Goal: Communication & Community: Share content

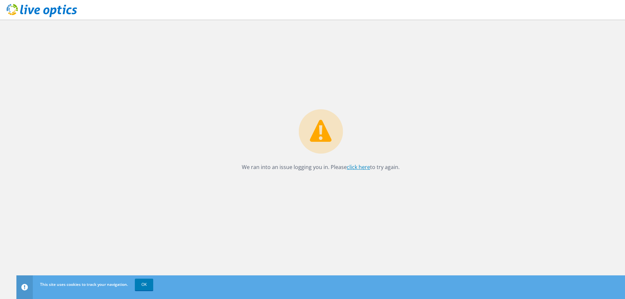
click at [358, 165] on link "click here" at bounding box center [358, 166] width 23 height 7
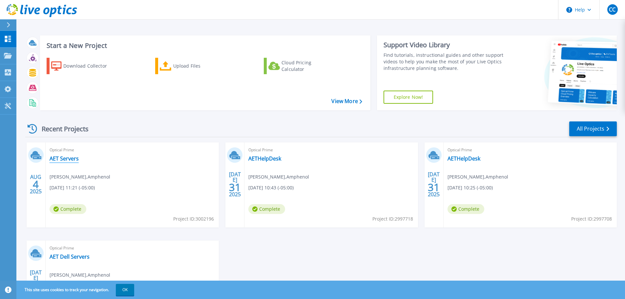
click at [70, 158] on link "AET Servers" at bounding box center [64, 158] width 29 height 7
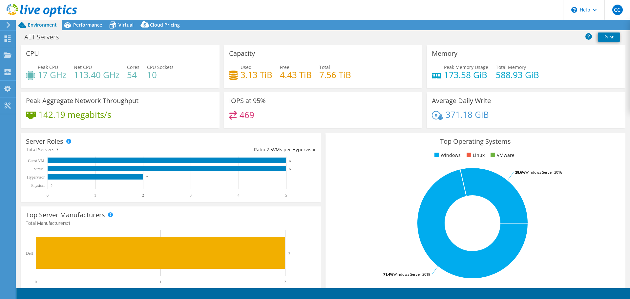
select select "USD"
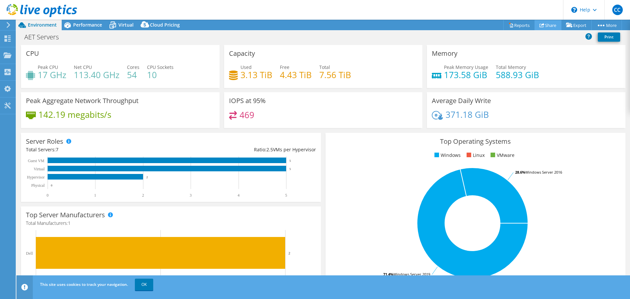
click at [551, 26] on link "Share" at bounding box center [547, 25] width 27 height 10
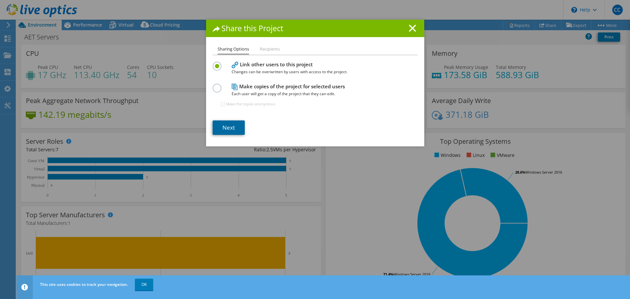
click at [225, 133] on link "Next" at bounding box center [228, 127] width 32 height 14
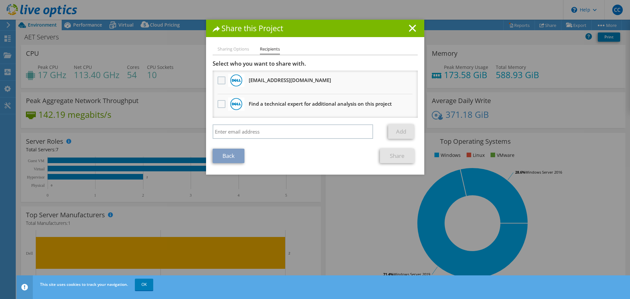
click at [221, 80] on label at bounding box center [222, 80] width 10 height 8
click at [0, 0] on input "checkbox" at bounding box center [0, 0] width 0 height 0
click at [385, 156] on link "Share" at bounding box center [397, 156] width 34 height 14
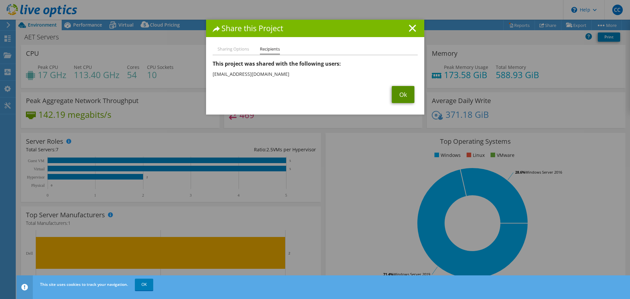
click at [408, 95] on link "Ok" at bounding box center [402, 94] width 23 height 17
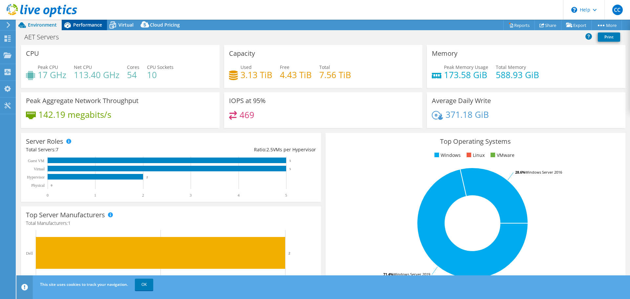
click at [81, 24] on span "Performance" at bounding box center [87, 25] width 29 height 6
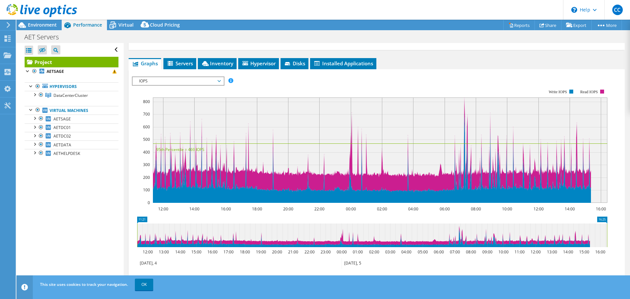
scroll to position [96, 0]
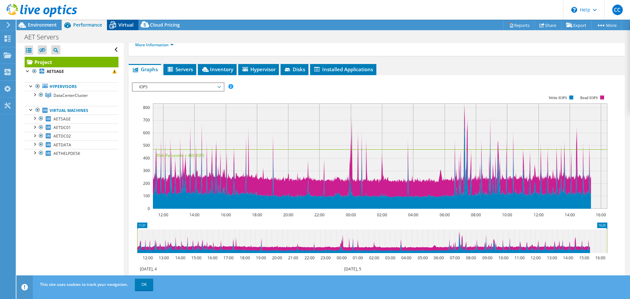
click at [122, 25] on span "Virtual" at bounding box center [125, 25] width 15 height 6
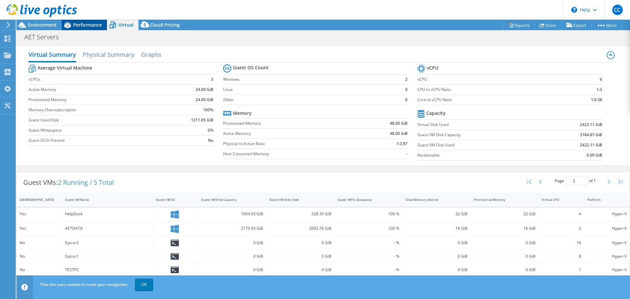
click at [93, 22] on span "Performance" at bounding box center [87, 25] width 29 height 6
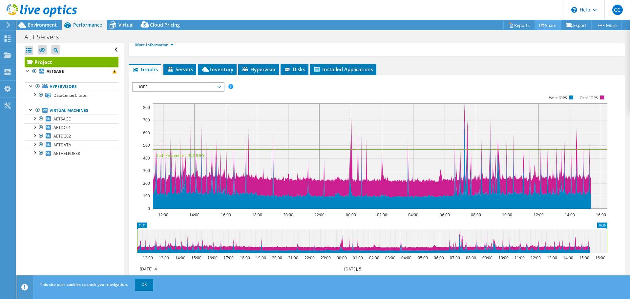
click at [540, 27] on icon at bounding box center [541, 25] width 5 height 5
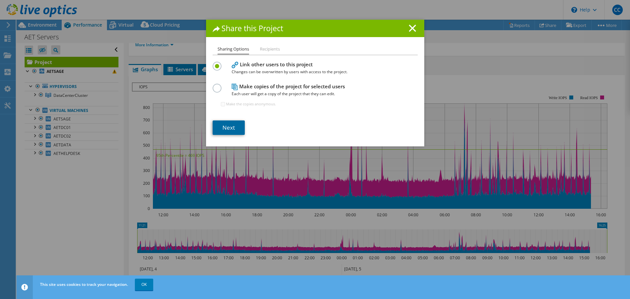
click at [225, 130] on link "Next" at bounding box center [228, 127] width 32 height 14
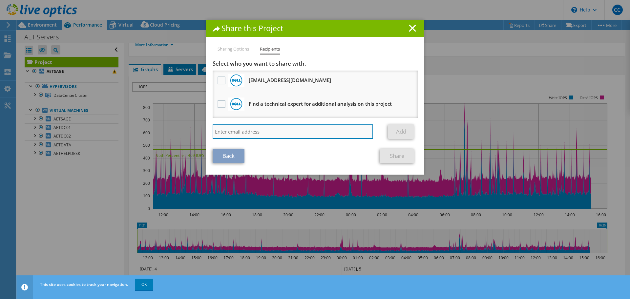
click at [229, 131] on input "search" at bounding box center [292, 131] width 161 height 14
paste input "andrew.quiroga@dell.com"
type input "andrew.quiroga@dell.com"
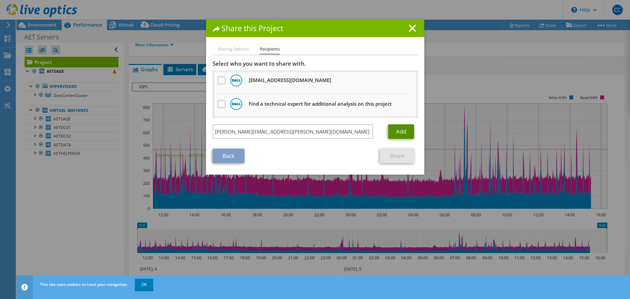
click at [407, 128] on link "Add" at bounding box center [401, 131] width 26 height 14
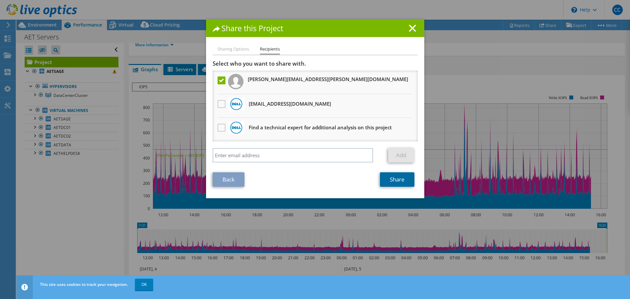
click at [392, 179] on link "Share" at bounding box center [397, 179] width 34 height 14
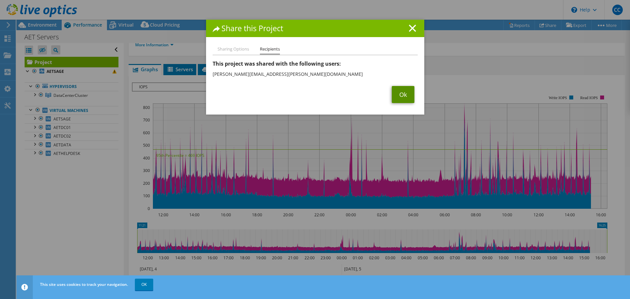
click at [408, 96] on link "Ok" at bounding box center [402, 94] width 23 height 17
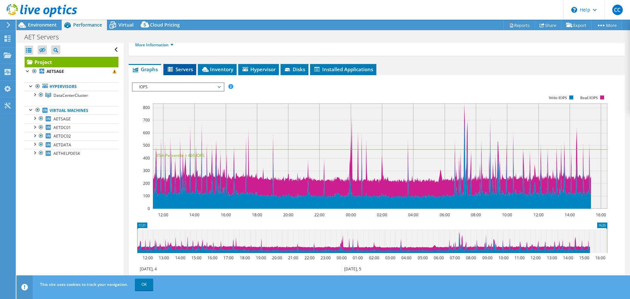
click at [177, 70] on span "Servers" at bounding box center [180, 69] width 26 height 7
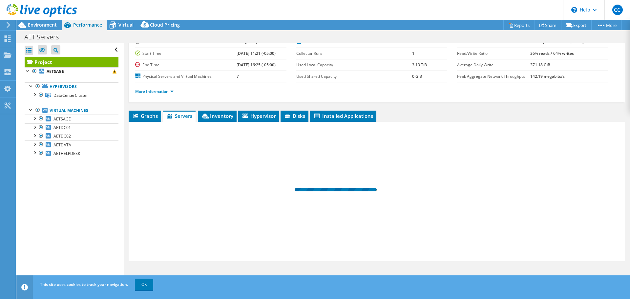
scroll to position [49, 0]
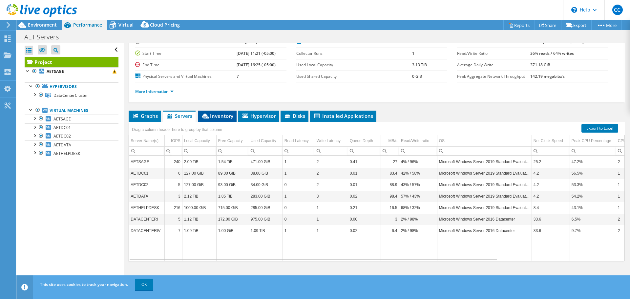
click at [228, 115] on span "Inventory" at bounding box center [217, 115] width 32 height 7
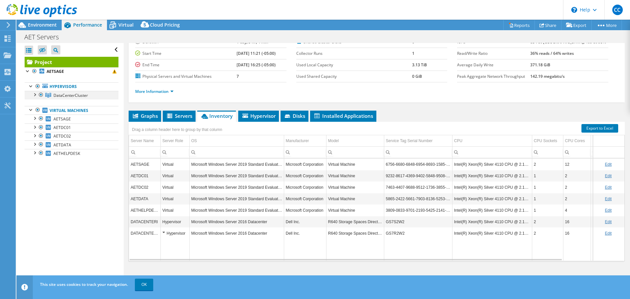
click at [35, 94] on div at bounding box center [34, 94] width 7 height 7
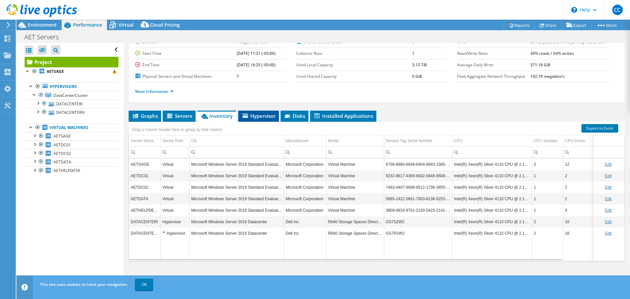
click at [264, 118] on span "Hypervisor" at bounding box center [258, 115] width 34 height 7
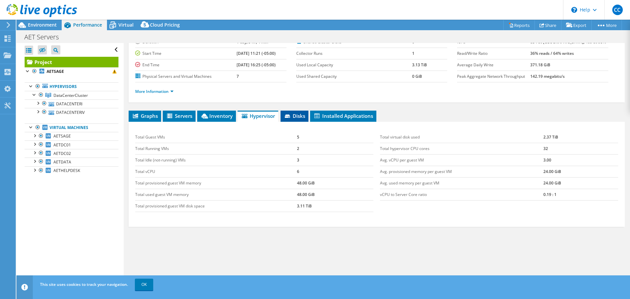
click at [305, 112] on li "Disks" at bounding box center [294, 115] width 28 height 11
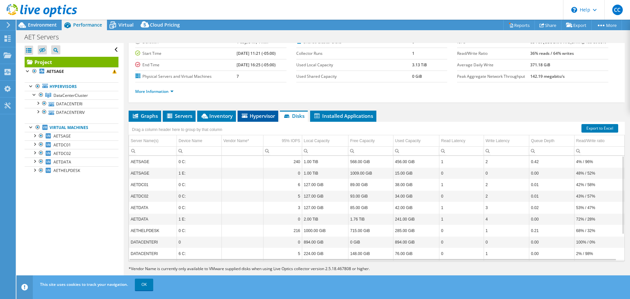
click at [265, 117] on span "Hypervisor" at bounding box center [258, 115] width 34 height 7
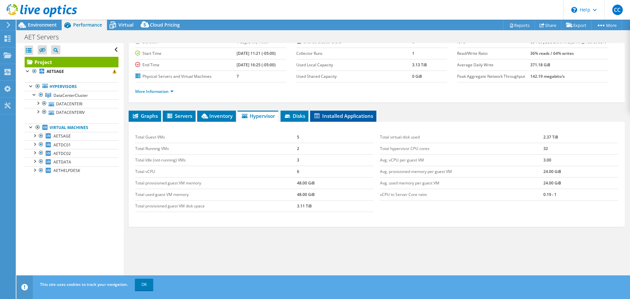
click at [354, 111] on li "Installed Applications" at bounding box center [343, 115] width 66 height 11
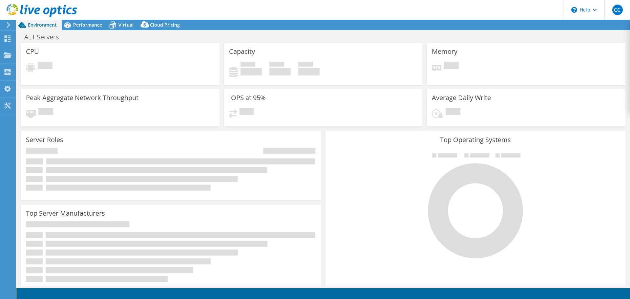
select select "USD"
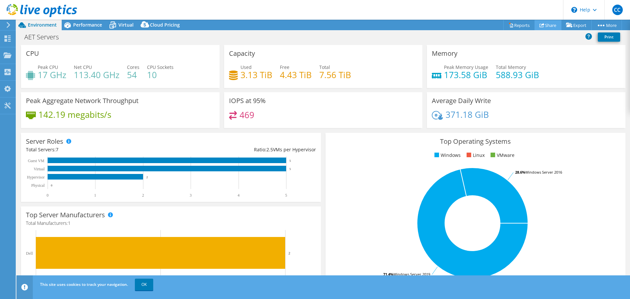
click at [543, 22] on link "Share" at bounding box center [547, 25] width 27 height 10
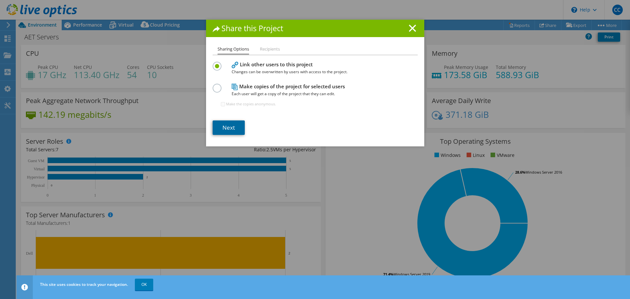
click at [230, 130] on link "Next" at bounding box center [228, 127] width 32 height 14
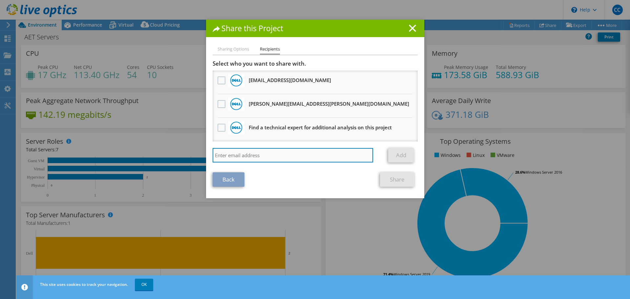
click at [243, 160] on input "search" at bounding box center [292, 155] width 161 height 14
paste input "eneville@f3partners.com"
type input "eneville@f3partners.com"
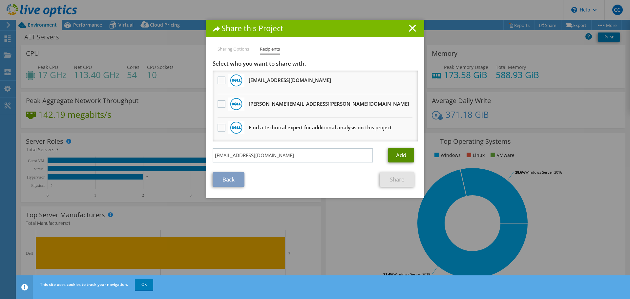
click at [394, 152] on link "Add" at bounding box center [401, 155] width 26 height 14
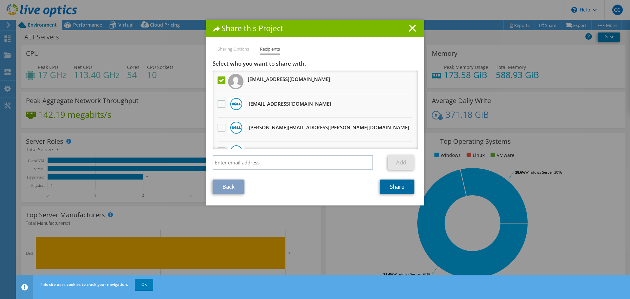
click at [396, 186] on link "Share" at bounding box center [397, 186] width 34 height 14
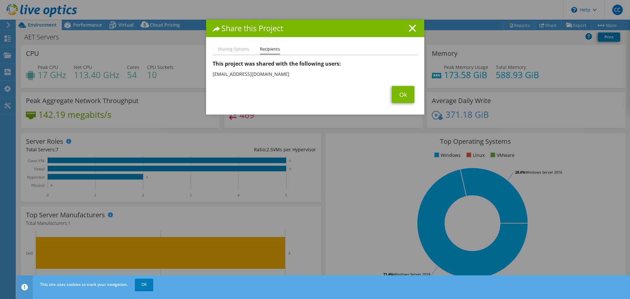
click at [384, 93] on div "Ok" at bounding box center [314, 94] width 205 height 17
click at [409, 96] on link "Ok" at bounding box center [402, 94] width 23 height 17
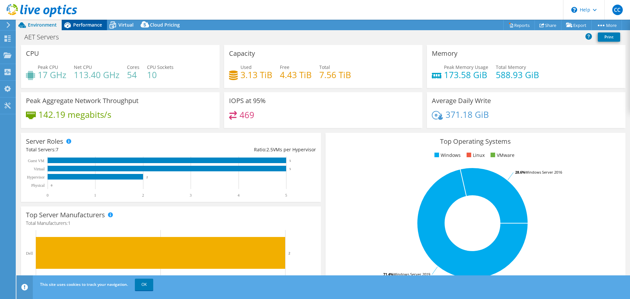
click at [88, 24] on span "Performance" at bounding box center [87, 25] width 29 height 6
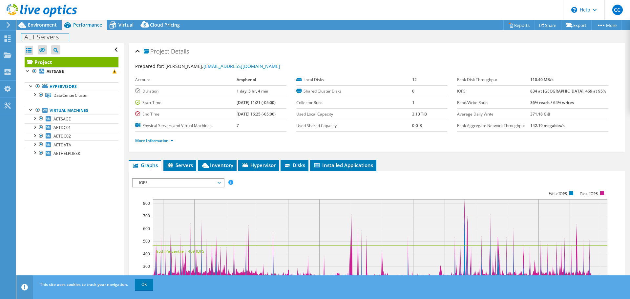
click at [42, 31] on div "AET Servers Print" at bounding box center [322, 37] width 613 height 12
click at [297, 22] on div "Project Actions Project Actions Reports Share Export vSAN ReadyNode Sizer" at bounding box center [322, 25] width 613 height 10
click at [35, 94] on div at bounding box center [34, 94] width 7 height 7
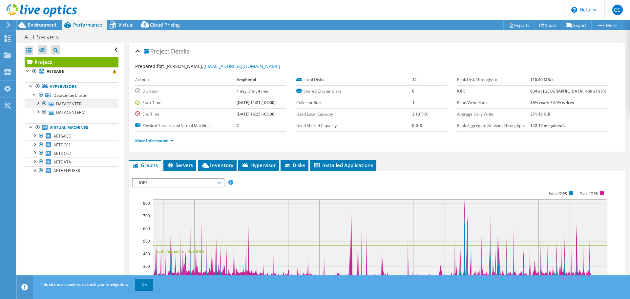
click at [36, 102] on div at bounding box center [37, 102] width 7 height 7
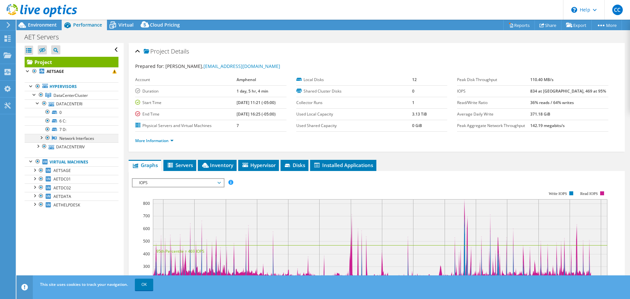
click at [41, 136] on div at bounding box center [41, 137] width 7 height 7
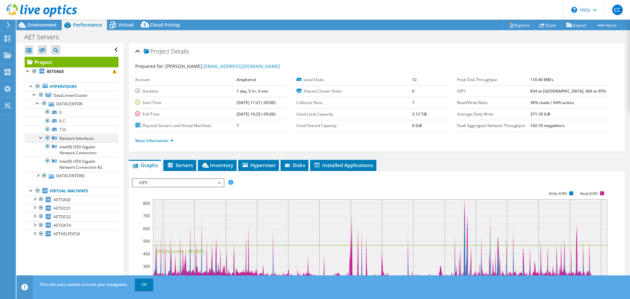
click at [41, 136] on div at bounding box center [41, 137] width 7 height 7
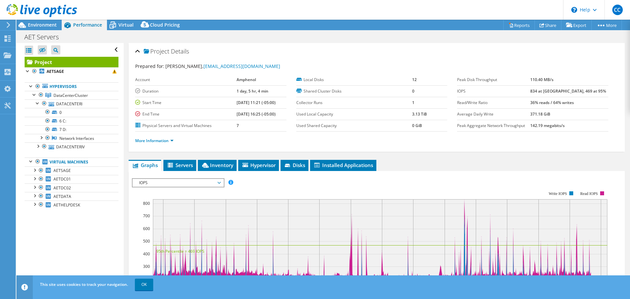
drag, startPoint x: 327, startPoint y: 24, endPoint x: 280, endPoint y: 23, distance: 46.9
click at [327, 24] on div "Project Actions Project Actions Reports Share Export vSAN ReadyNode Sizer" at bounding box center [322, 25] width 613 height 10
click at [8, 39] on icon at bounding box center [8, 38] width 8 height 6
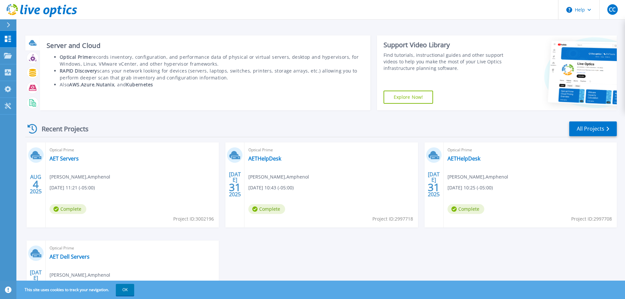
click at [30, 44] on icon at bounding box center [33, 43] width 8 height 8
click at [84, 43] on h3 "Server and Cloud" at bounding box center [205, 45] width 317 height 7
click at [60, 42] on h3 "Server and Cloud" at bounding box center [205, 45] width 317 height 7
click at [72, 56] on b "Optical Prime" at bounding box center [75, 57] width 31 height 6
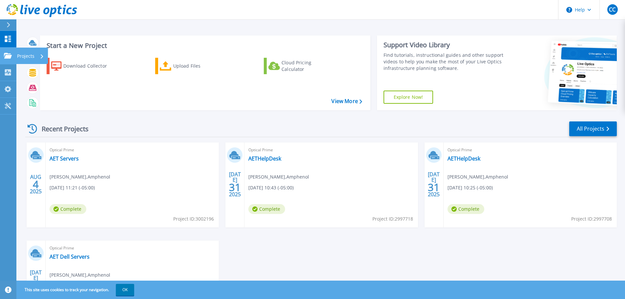
click at [7, 53] on div at bounding box center [8, 56] width 8 height 6
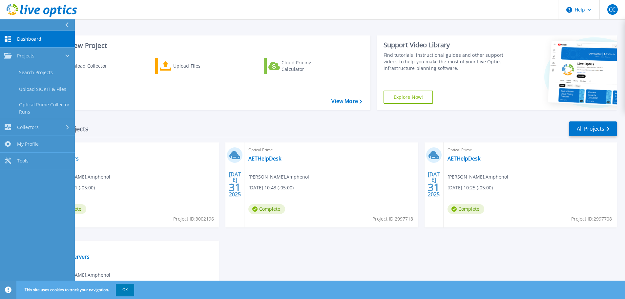
click at [40, 36] on span "Dashboard" at bounding box center [29, 39] width 24 height 6
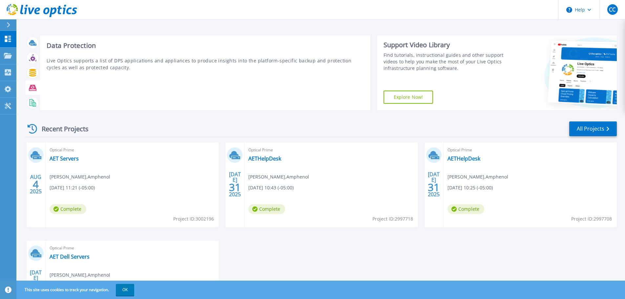
click at [30, 87] on icon at bounding box center [33, 88] width 8 height 6
click at [33, 105] on icon at bounding box center [33, 103] width 8 height 8
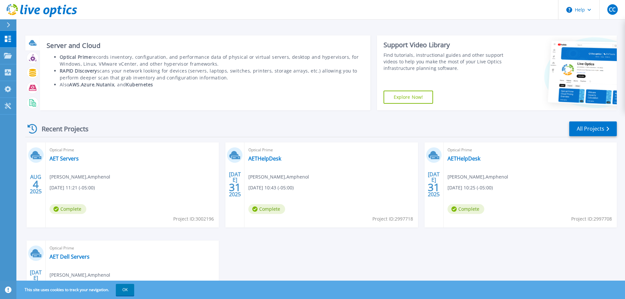
click at [37, 42] on div at bounding box center [32, 42] width 11 height 11
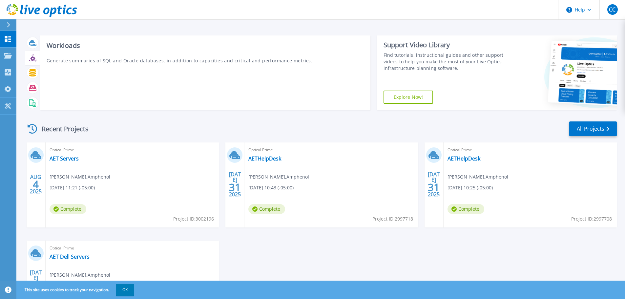
click at [33, 60] on icon at bounding box center [32, 58] width 5 height 5
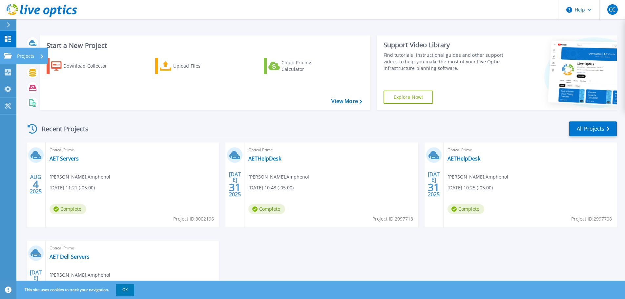
click at [26, 57] on p "Projects" at bounding box center [25, 56] width 17 height 17
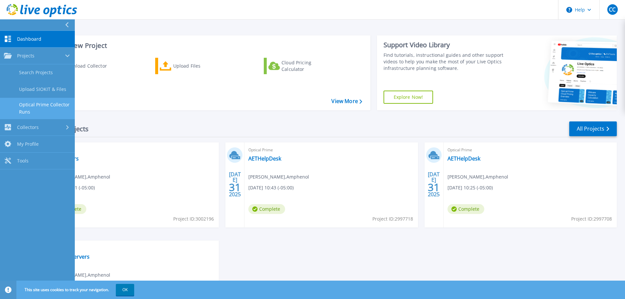
click at [50, 107] on link "Optical Prime Collector Runs" at bounding box center [37, 108] width 75 height 21
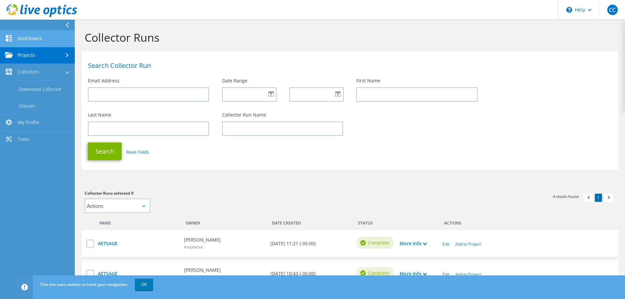
click at [33, 36] on link "Dashboard" at bounding box center [37, 38] width 75 height 17
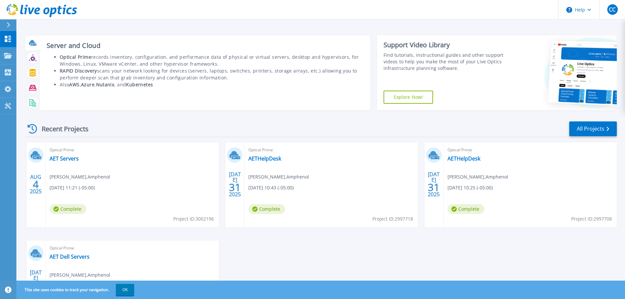
click at [32, 45] on icon at bounding box center [33, 45] width 6 height 2
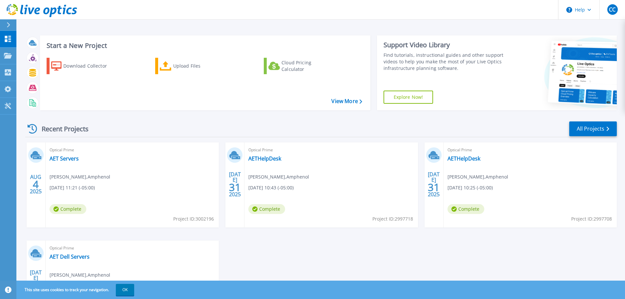
click at [10, 23] on icon at bounding box center [9, 24] width 4 height 5
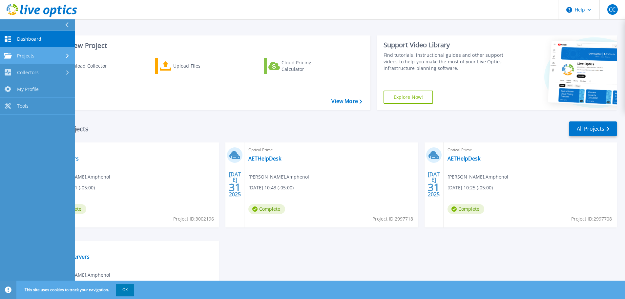
click at [52, 57] on div "Projects" at bounding box center [37, 56] width 67 height 6
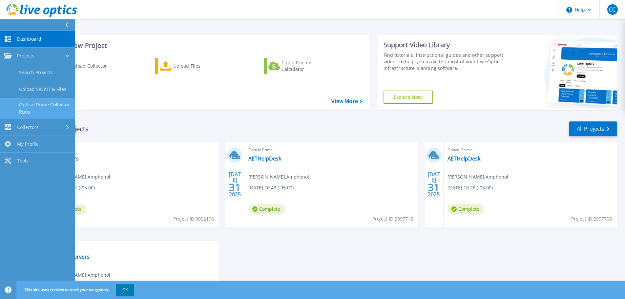
click at [39, 107] on link "Optical Prime Collector Runs" at bounding box center [37, 108] width 75 height 21
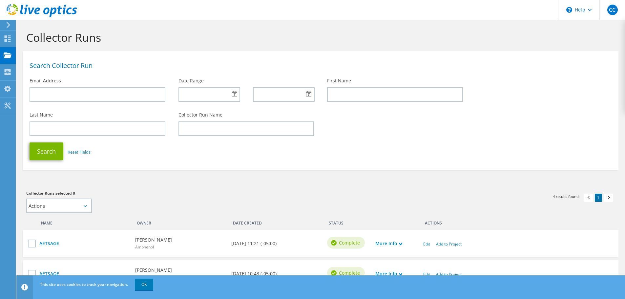
click at [125, 42] on h1 "Collector Runs" at bounding box center [318, 37] width 585 height 14
